Goal: Transaction & Acquisition: Download file/media

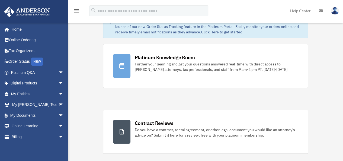
scroll to position [27, 0]
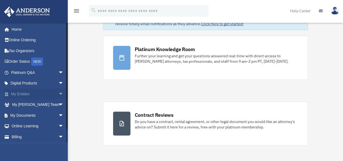
click at [16, 95] on link "My Entities arrow_drop_down" at bounding box center [38, 93] width 68 height 11
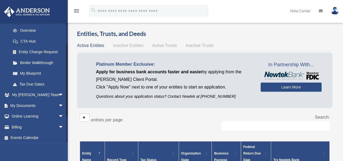
scroll to position [75, 0]
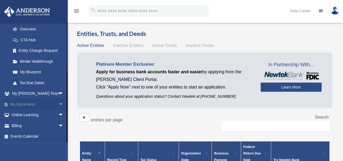
click at [27, 102] on link "My Documents arrow_drop_down" at bounding box center [38, 104] width 68 height 11
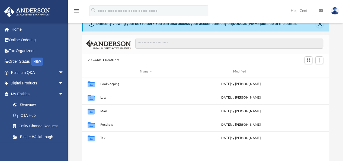
scroll to position [27, 0]
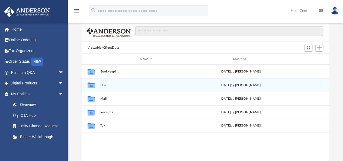
click at [91, 85] on icon "grid" at bounding box center [90, 86] width 7 height 4
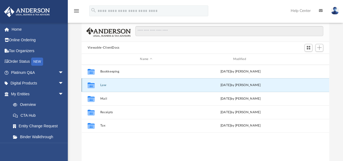
click at [91, 85] on icon "grid" at bounding box center [90, 86] width 7 height 4
click at [102, 85] on button "Law" at bounding box center [146, 85] width 92 height 4
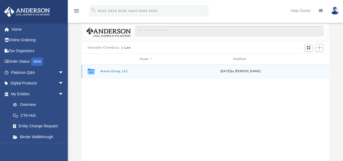
click at [111, 71] on button "Areion Group, LLC" at bounding box center [146, 72] width 92 height 4
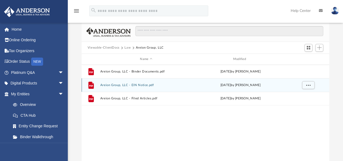
click at [111, 85] on button "Areion Group, LLC - EIN Notice.pdf" at bounding box center [146, 85] width 92 height 4
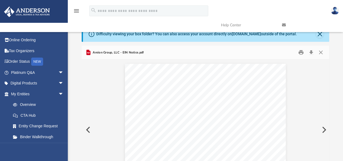
scroll to position [0, 0]
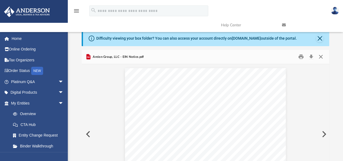
click at [320, 57] on button "Close" at bounding box center [320, 57] width 10 height 8
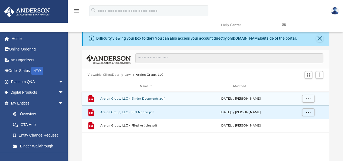
click at [144, 98] on button "Areion Group, LLC - Binder Documents.pdf" at bounding box center [146, 99] width 92 height 4
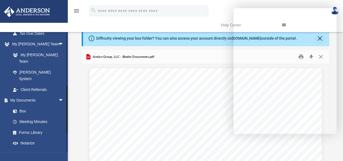
scroll to position [135, 0]
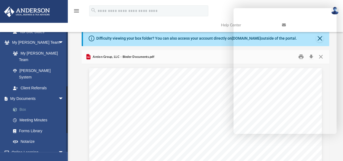
click at [22, 104] on link "Box" at bounding box center [40, 109] width 64 height 11
click at [25, 104] on link "Box" at bounding box center [40, 109] width 64 height 11
click at [24, 104] on link "Box" at bounding box center [40, 109] width 64 height 11
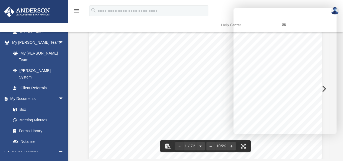
scroll to position [0, 0]
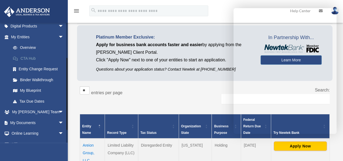
scroll to position [75, 0]
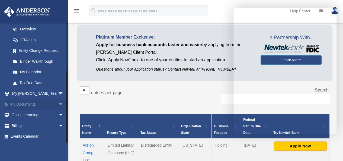
click at [30, 104] on link "My Documents arrow_drop_down" at bounding box center [38, 104] width 68 height 11
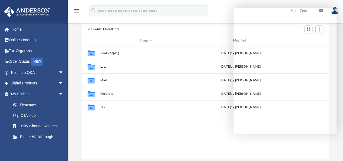
scroll to position [54, 0]
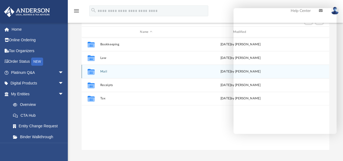
click at [101, 71] on button "Mail" at bounding box center [146, 72] width 92 height 4
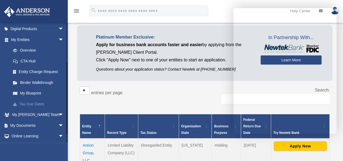
scroll to position [75, 0]
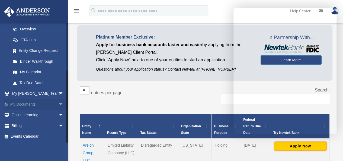
click at [28, 104] on link "My Documents arrow_drop_down" at bounding box center [38, 104] width 68 height 11
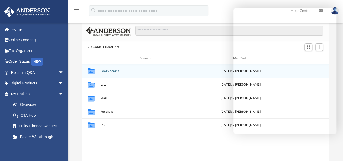
scroll to position [54, 0]
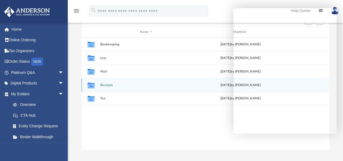
click at [102, 86] on button "Receipts" at bounding box center [146, 85] width 92 height 4
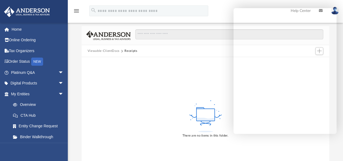
scroll to position [0, 0]
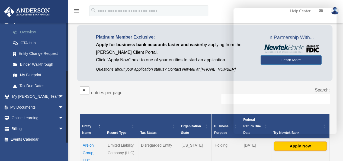
scroll to position [75, 0]
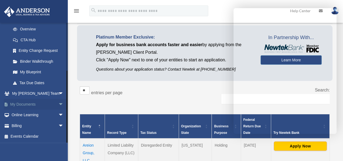
click at [24, 103] on link "My Documents arrow_drop_down" at bounding box center [38, 104] width 68 height 11
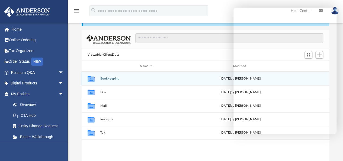
scroll to position [27, 0]
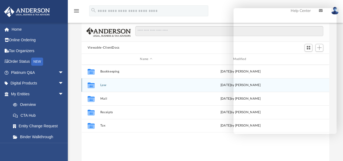
click at [90, 85] on icon "grid" at bounding box center [90, 86] width 7 height 4
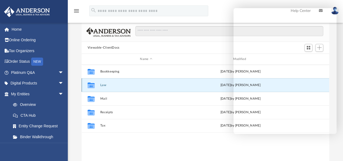
click at [103, 84] on button "Law" at bounding box center [146, 85] width 92 height 4
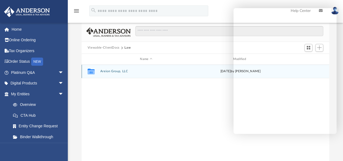
click at [109, 70] on button "Areion Group, LLC" at bounding box center [146, 72] width 92 height 4
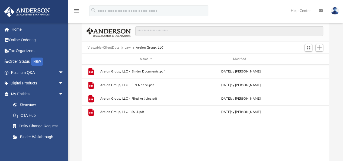
click at [224, 11] on div "menu search Site Menu add theresa.ledford@tlcinvestco.com My Profile Reset Pass…" at bounding box center [171, 13] width 334 height 18
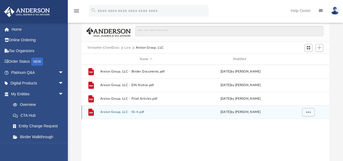
click at [115, 113] on button "Areion Group, LLC - SS-4.pdf" at bounding box center [146, 112] width 92 height 4
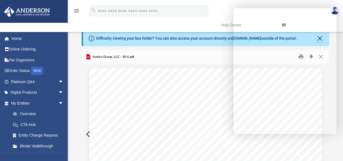
scroll to position [0, 0]
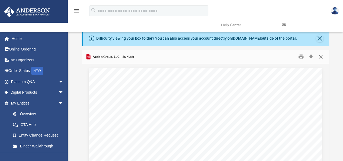
click at [321, 57] on button "Close" at bounding box center [320, 57] width 10 height 8
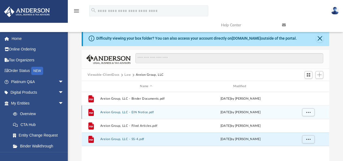
click at [110, 111] on button "Areion Group, LLC - EIN Notice.pdf" at bounding box center [146, 112] width 92 height 4
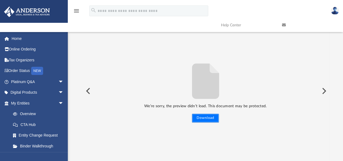
click at [202, 120] on button "Download" at bounding box center [205, 117] width 27 height 9
